Goal: Information Seeking & Learning: Learn about a topic

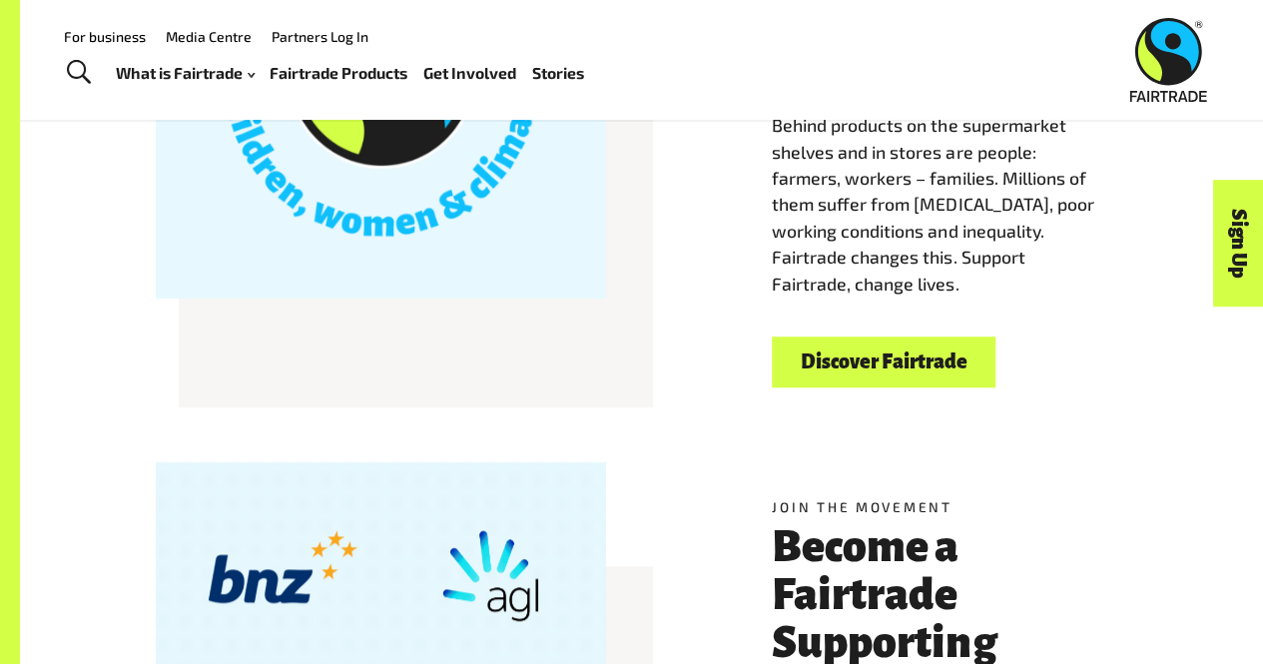
scroll to position [648, 0]
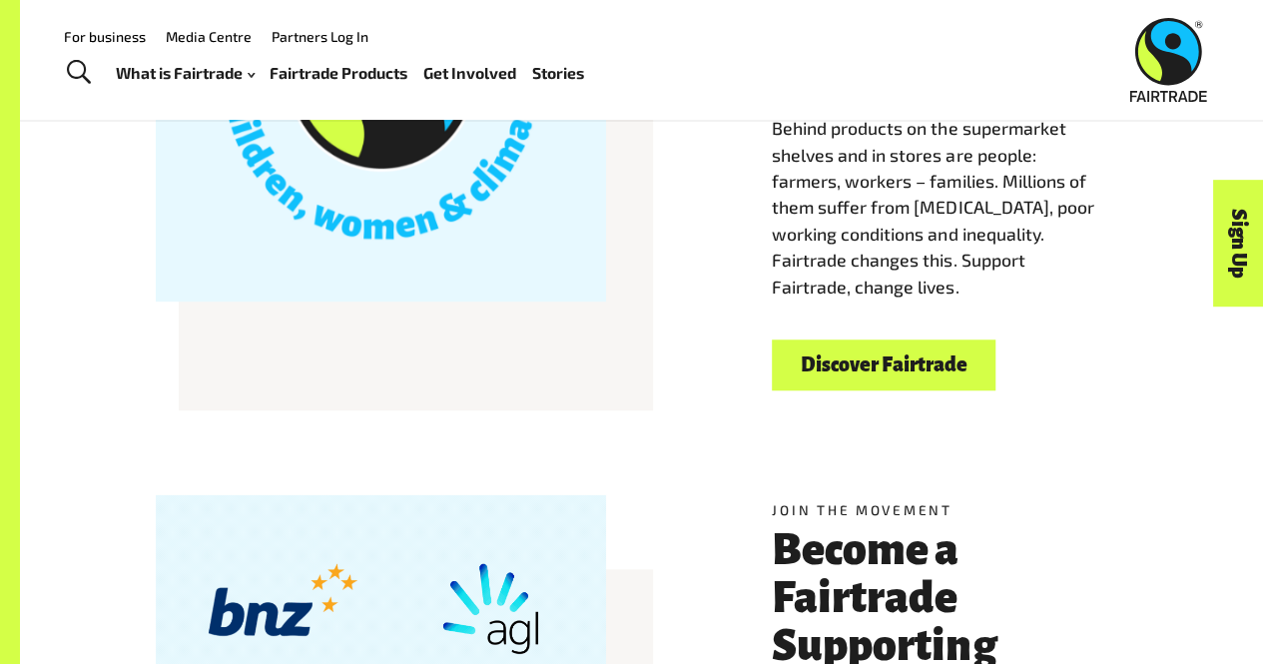
click at [856, 372] on link "Discover Fairtrade" at bounding box center [883, 364] width 224 height 51
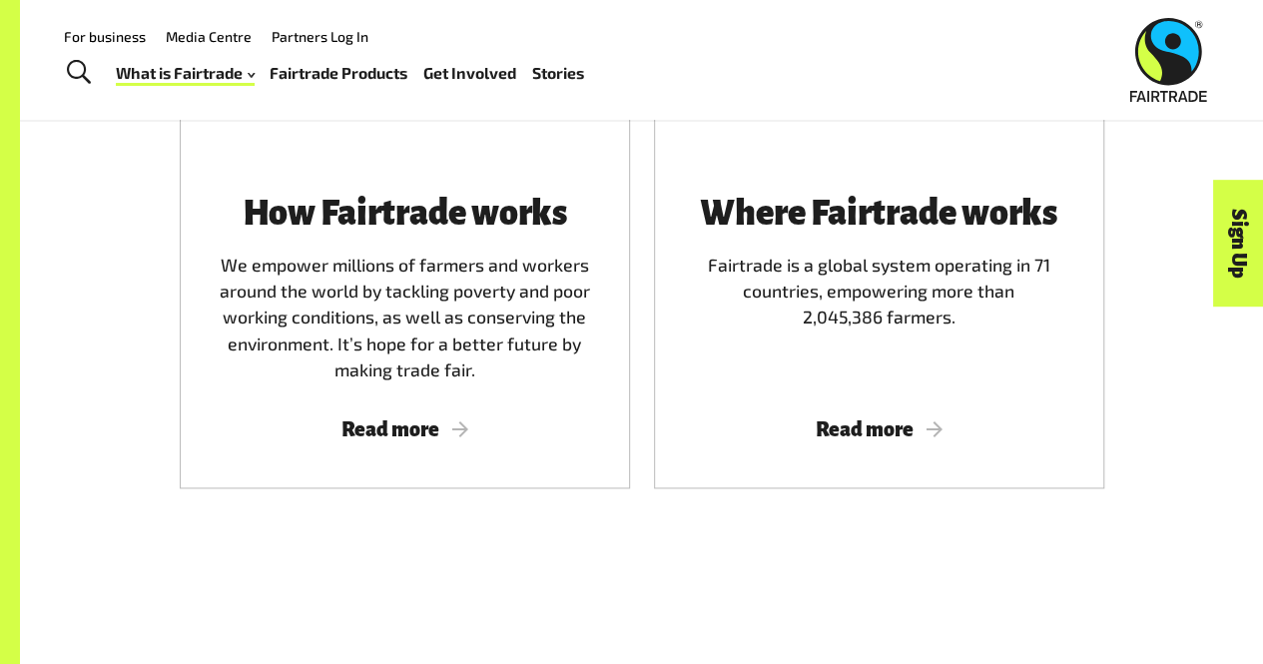
scroll to position [1260, 0]
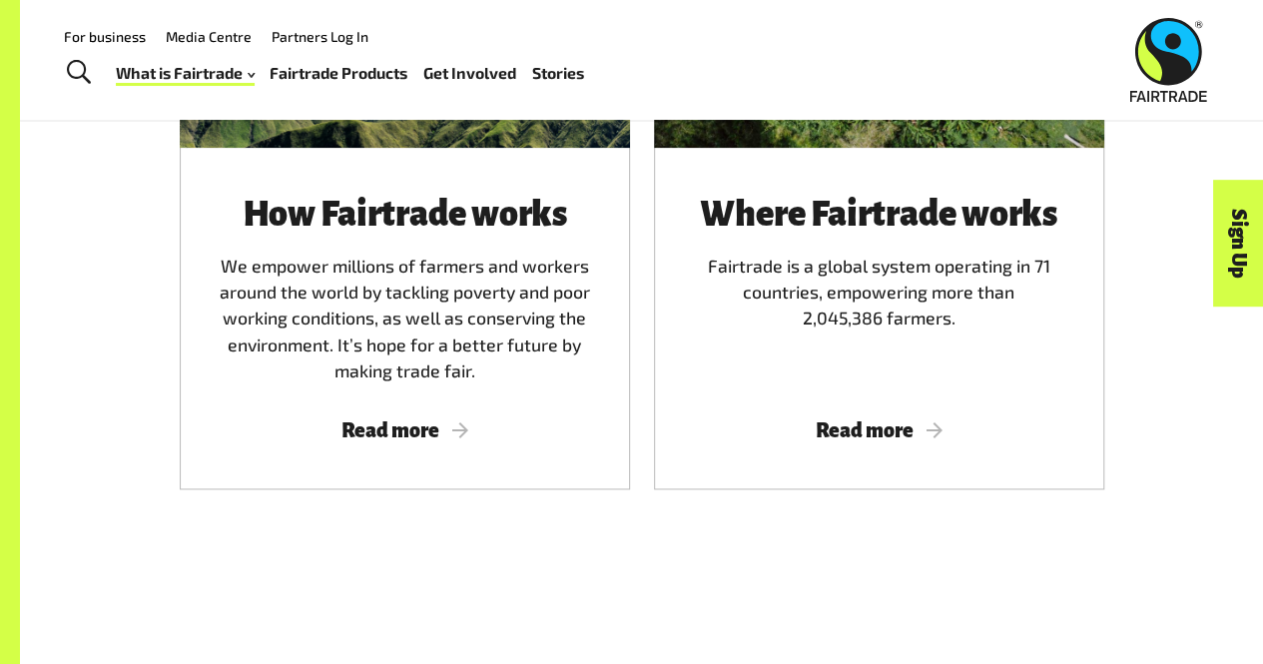
click at [423, 432] on span "Read more" at bounding box center [405, 430] width 402 height 22
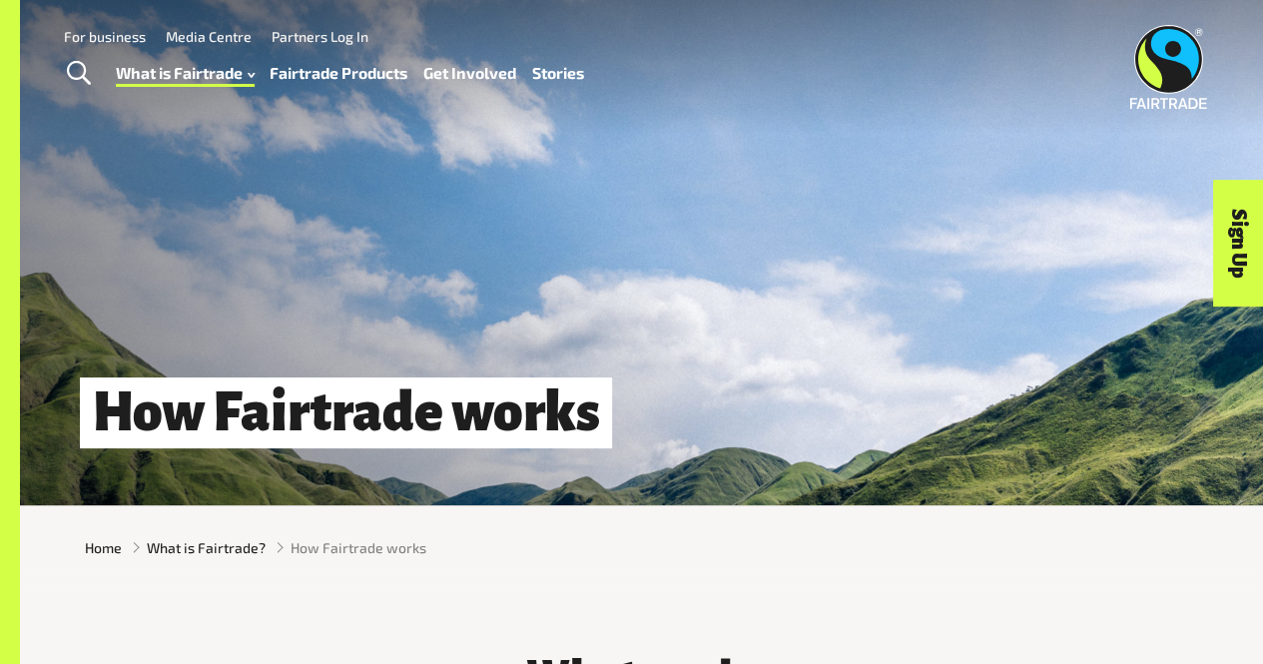
click at [353, 67] on link "Fairtrade Products" at bounding box center [338, 73] width 138 height 28
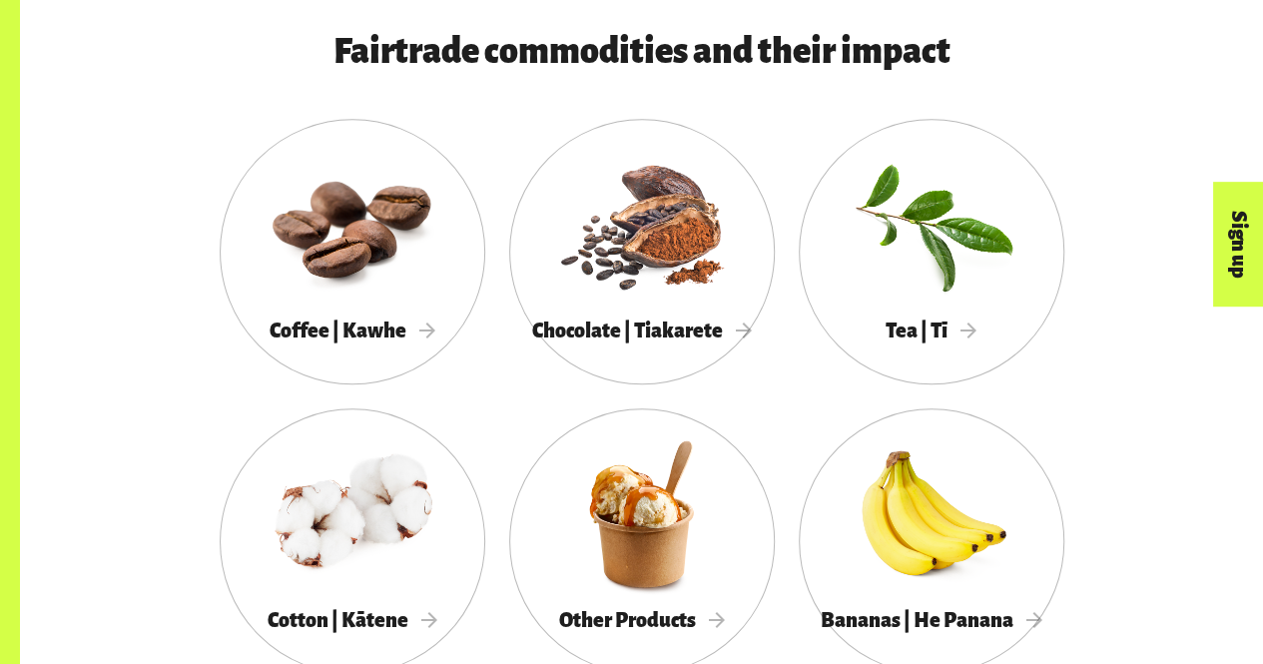
click at [431, 305] on div at bounding box center [352, 224] width 265 height 173
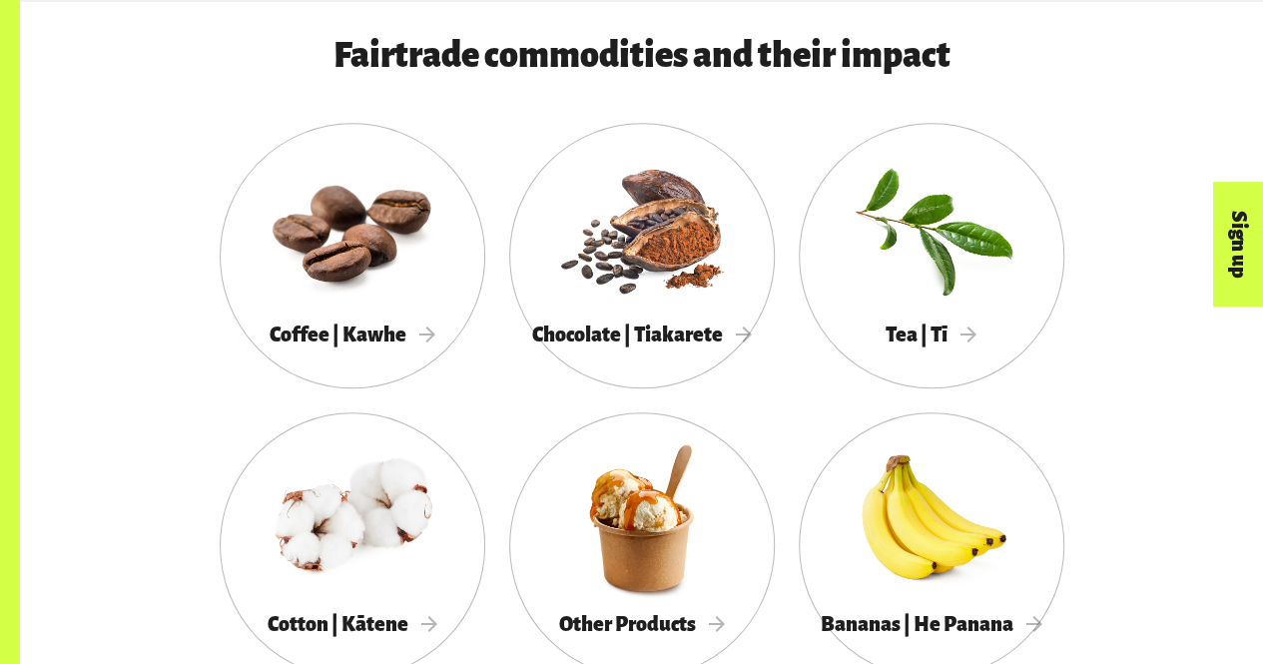
scroll to position [997, 0]
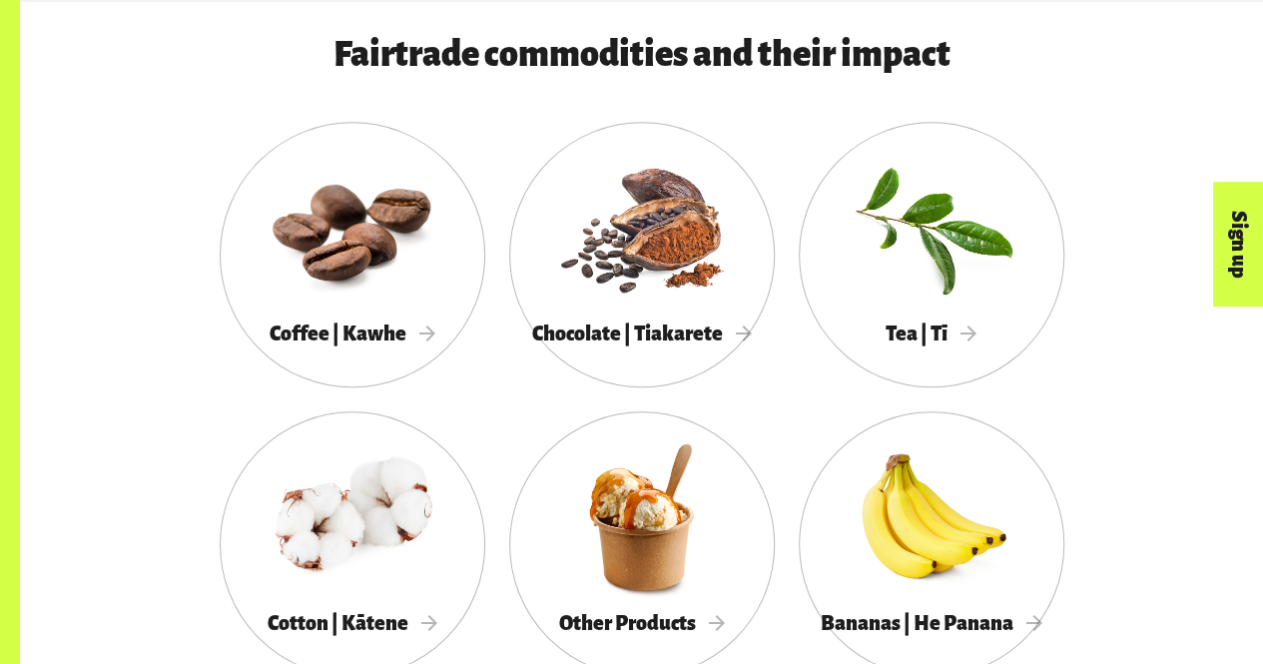
click at [681, 344] on span "Chocolate | Tiakarete" at bounding box center [642, 333] width 220 height 22
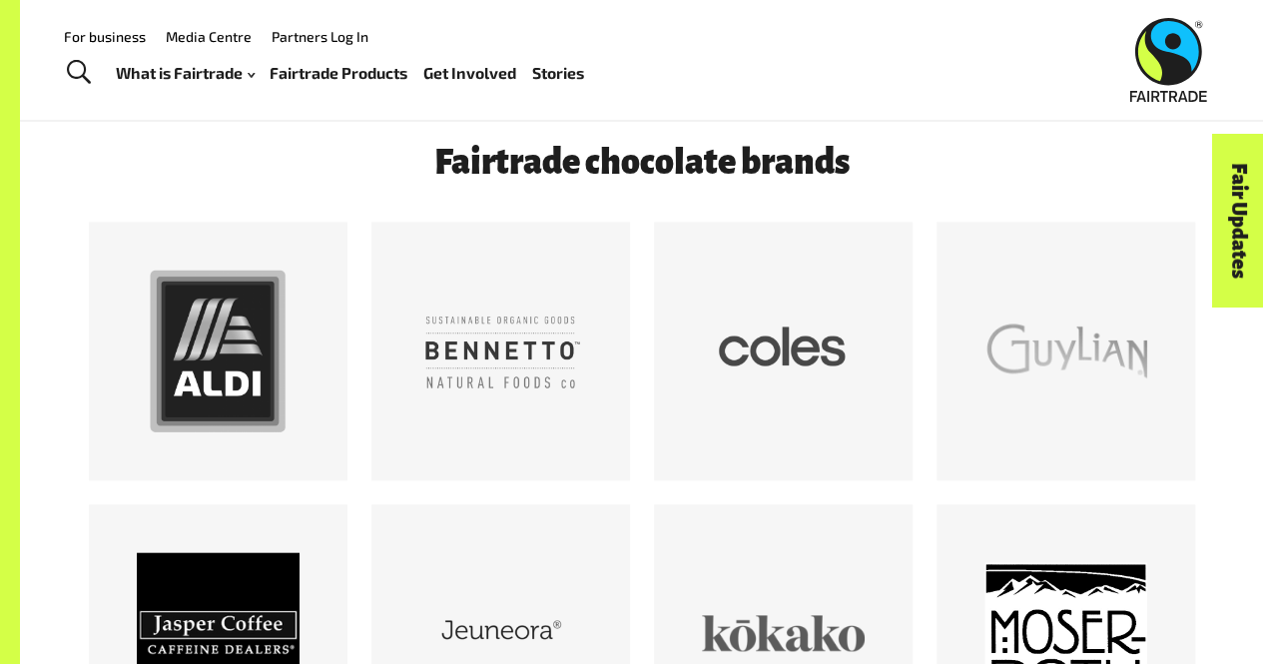
scroll to position [982, 0]
click at [277, 338] on div at bounding box center [218, 351] width 163 height 163
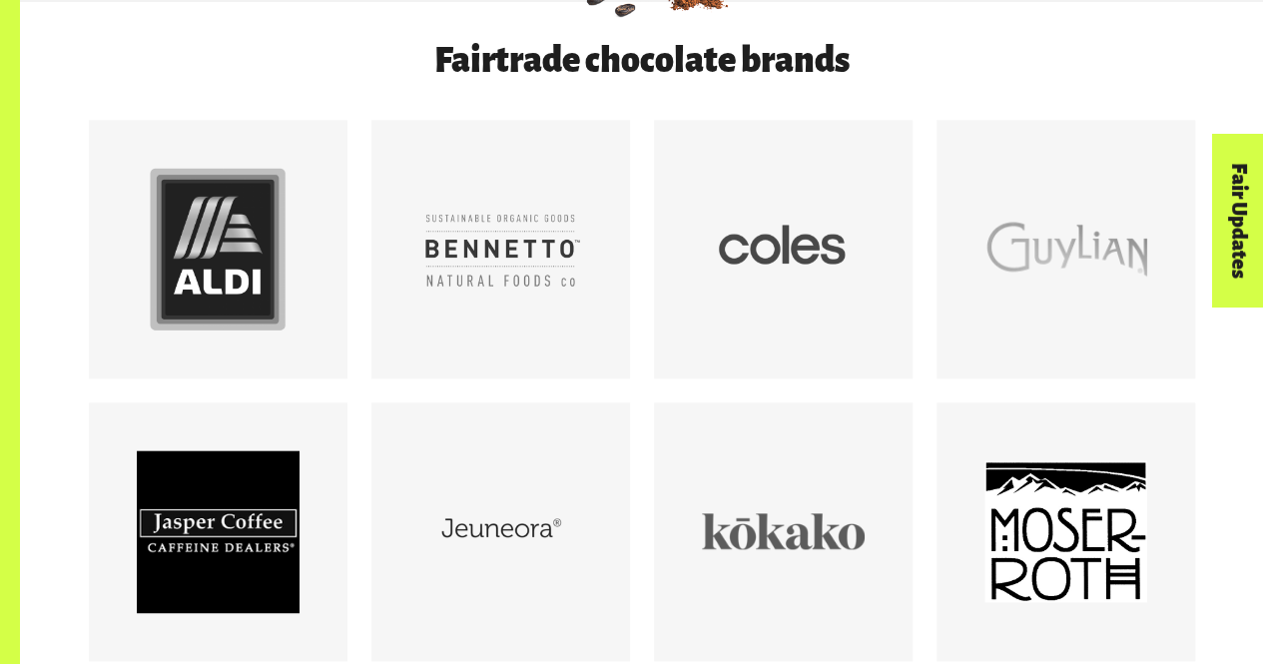
scroll to position [1090, 0]
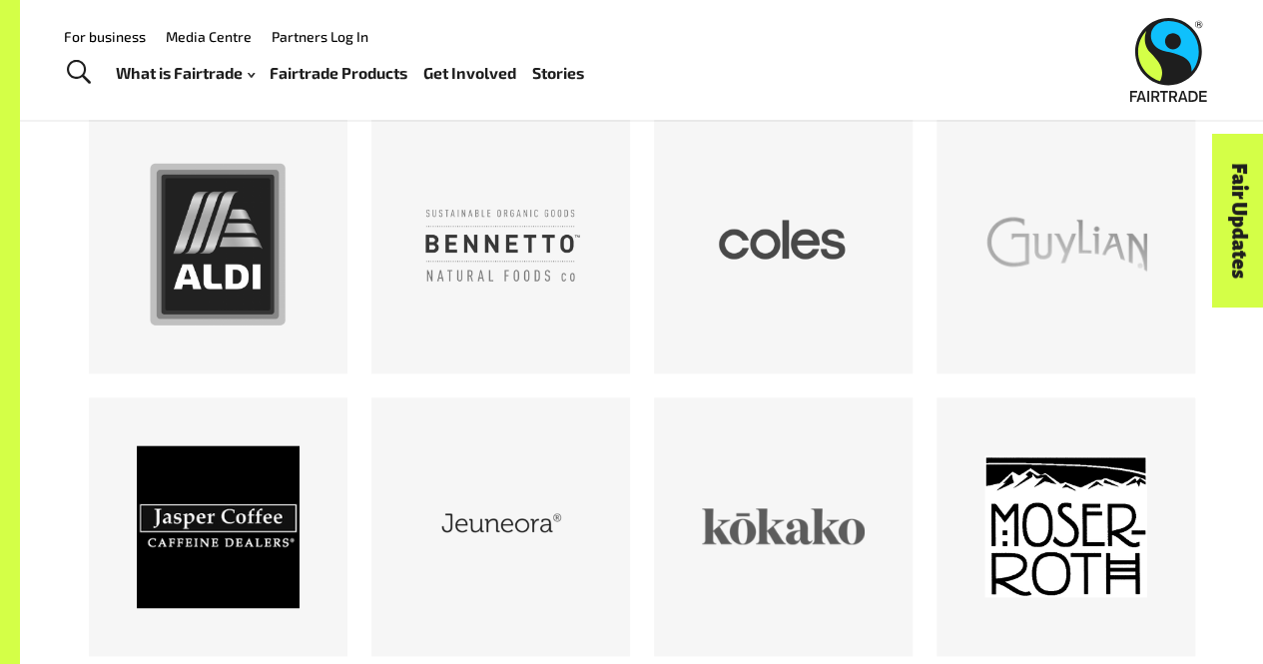
click at [228, 239] on div at bounding box center [218, 244] width 163 height 163
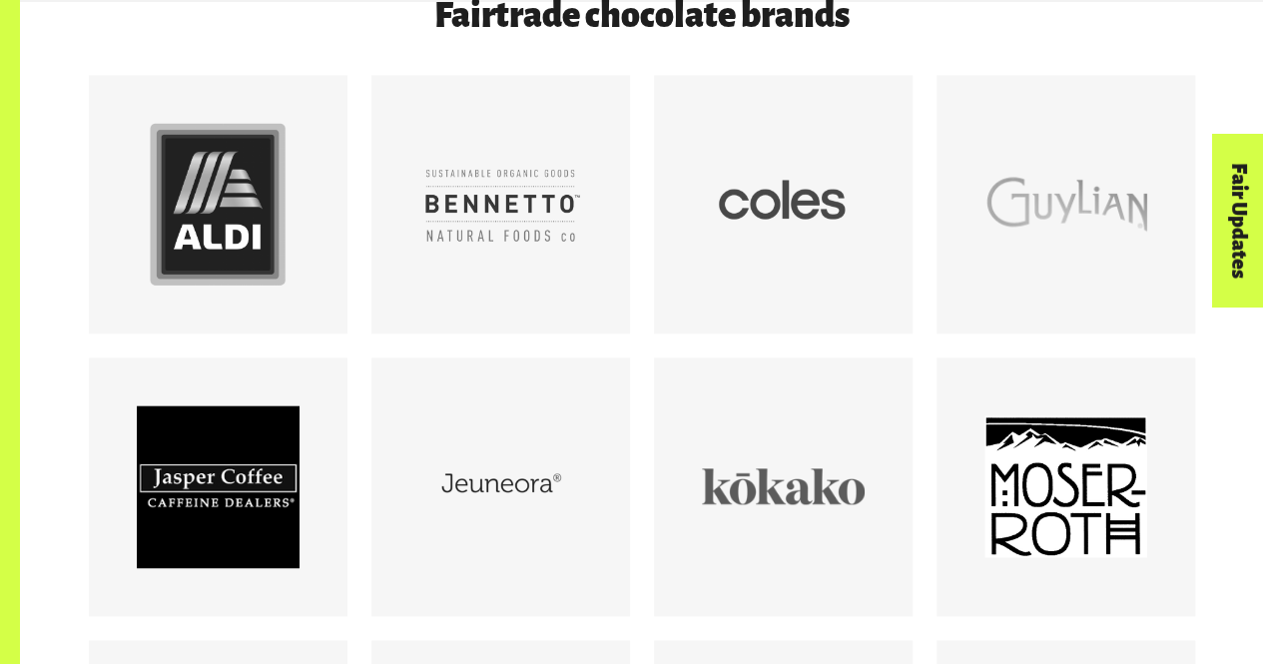
click at [729, 239] on div at bounding box center [783, 204] width 163 height 163
